Goal: Transaction & Acquisition: Subscribe to service/newsletter

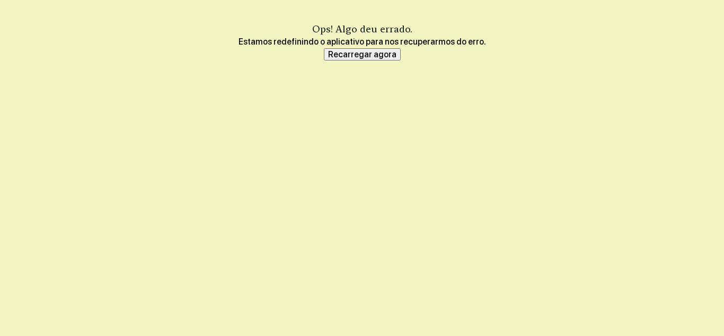
click at [366, 57] on font "Recarregar agora" at bounding box center [362, 54] width 68 height 10
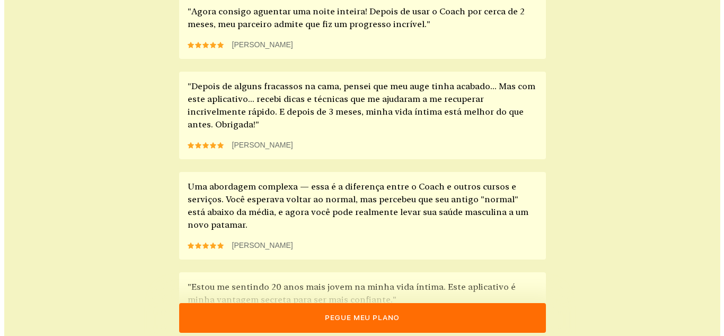
scroll to position [1043, 0]
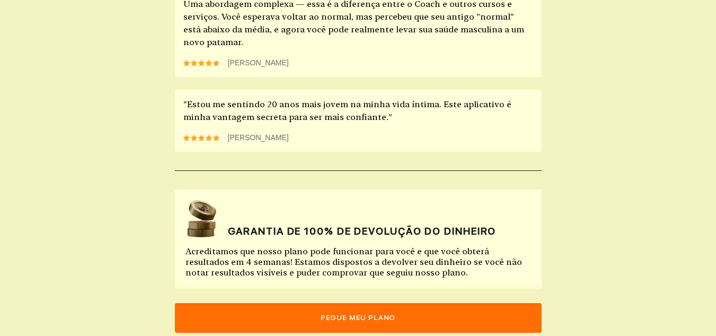
click at [346, 320] on font "pegue meu plano" at bounding box center [358, 317] width 75 height 8
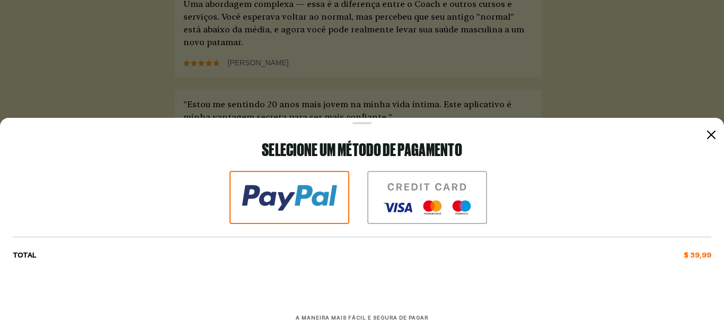
click at [432, 190] on img at bounding box center [427, 197] width 120 height 53
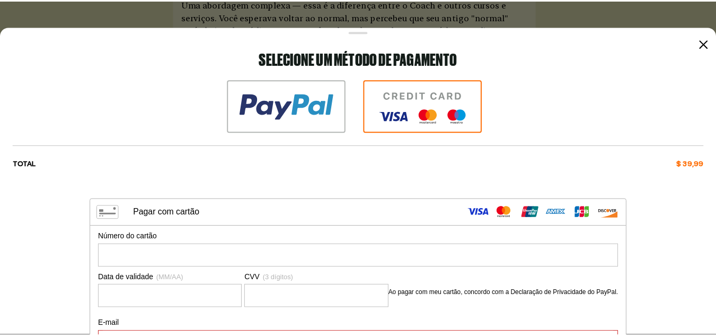
scroll to position [1, 0]
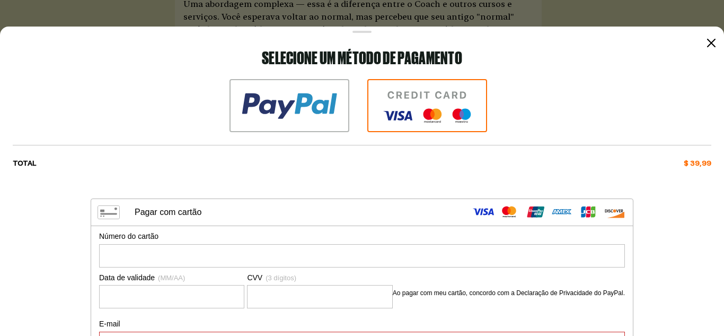
click at [709, 46] on div at bounding box center [711, 43] width 13 height 13
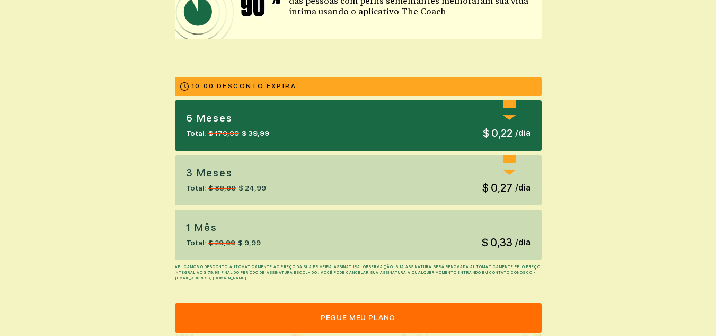
scroll to position [233, 0]
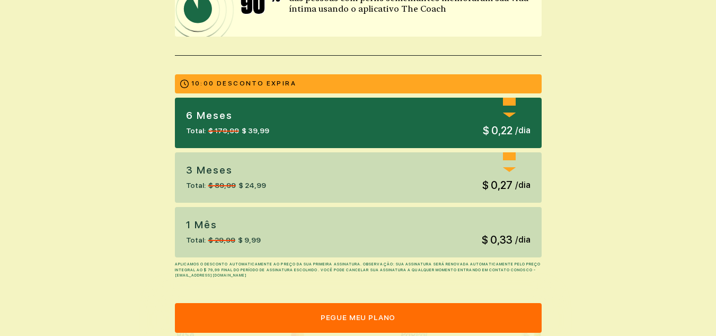
click at [424, 191] on div "3 meses Total: $ 89,99 $ 24,99 Economize 70% $ 0,27 / dia" at bounding box center [358, 177] width 367 height 50
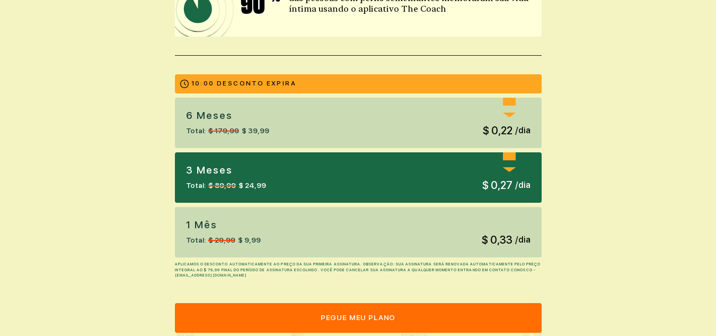
click at [411, 223] on div "1 mês Total: $ 29,99 $ 9,99 $ 0,33 / dia" at bounding box center [358, 232] width 367 height 50
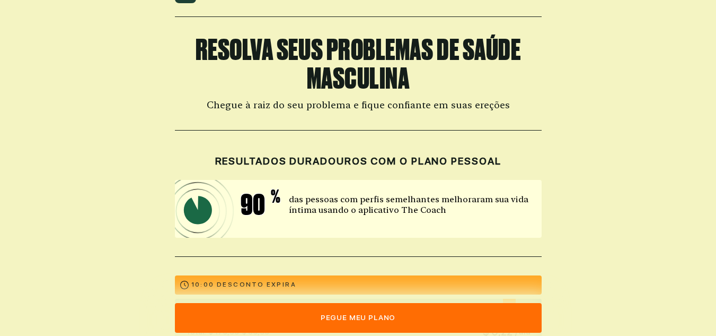
scroll to position [0, 0]
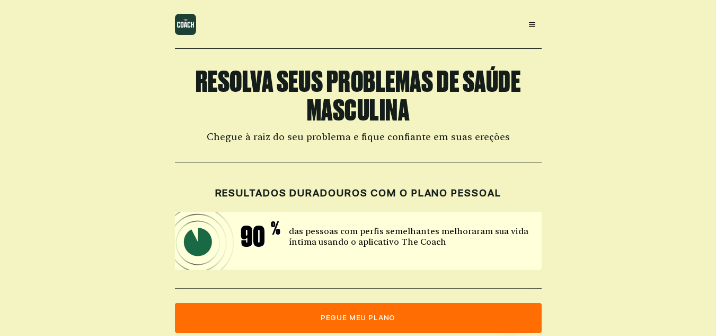
click at [532, 20] on icon at bounding box center [532, 24] width 8 height 8
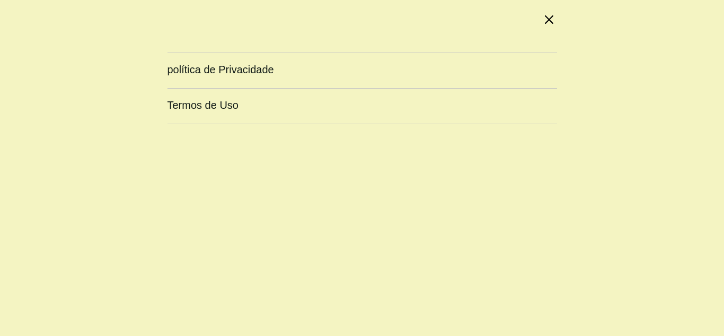
click at [546, 16] on icon at bounding box center [549, 19] width 8 height 8
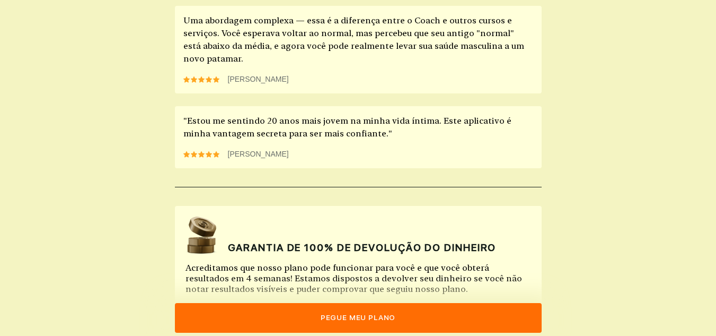
scroll to position [1043, 0]
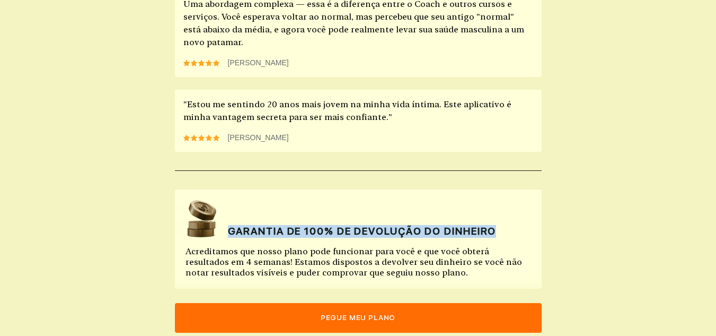
drag, startPoint x: 230, startPoint y: 202, endPoint x: 507, endPoint y: 204, distance: 277.8
click at [507, 204] on div "GARANTIA DE 100% DE DEVOLUÇÃO DO DINHEIRO" at bounding box center [359, 219] width 346 height 38
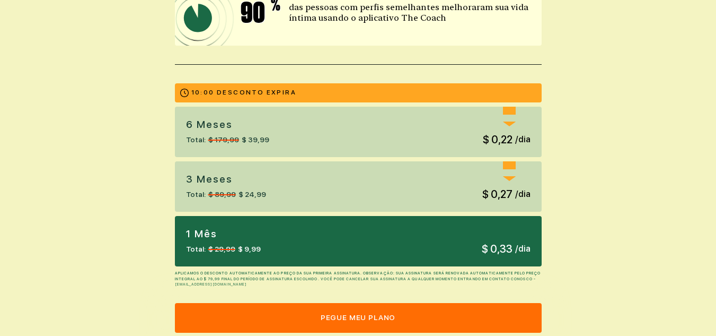
scroll to position [0, 0]
